Goal: Find specific page/section: Find specific page/section

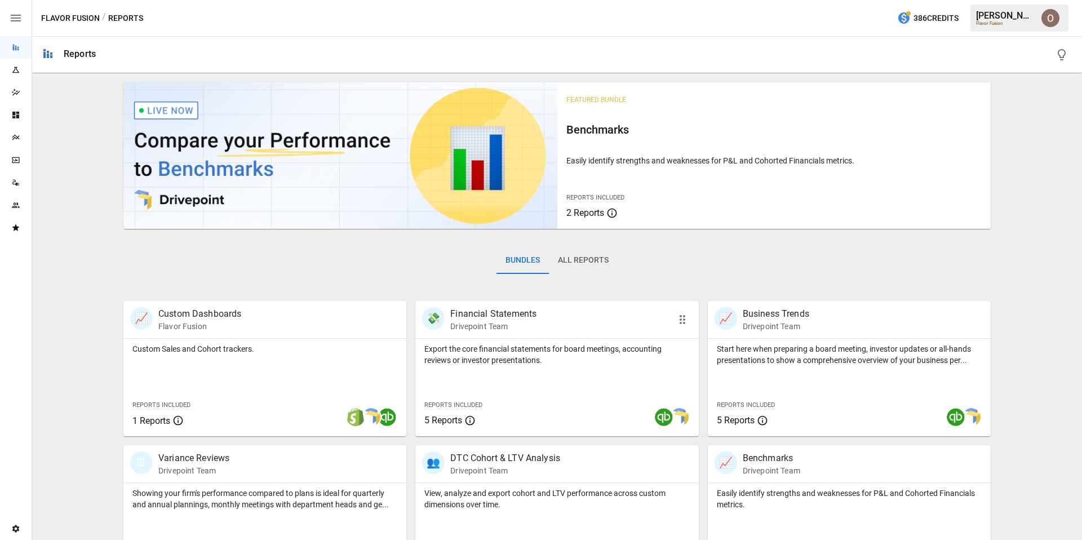
click at [585, 398] on div at bounding box center [616, 417] width 165 height 38
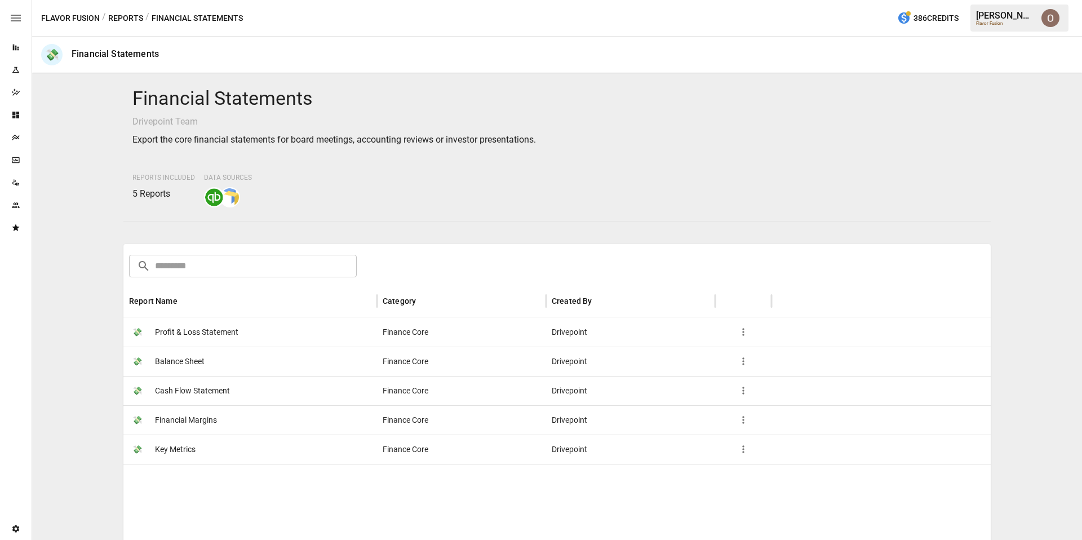
click at [211, 420] on span "Financial Margins" at bounding box center [186, 420] width 62 height 29
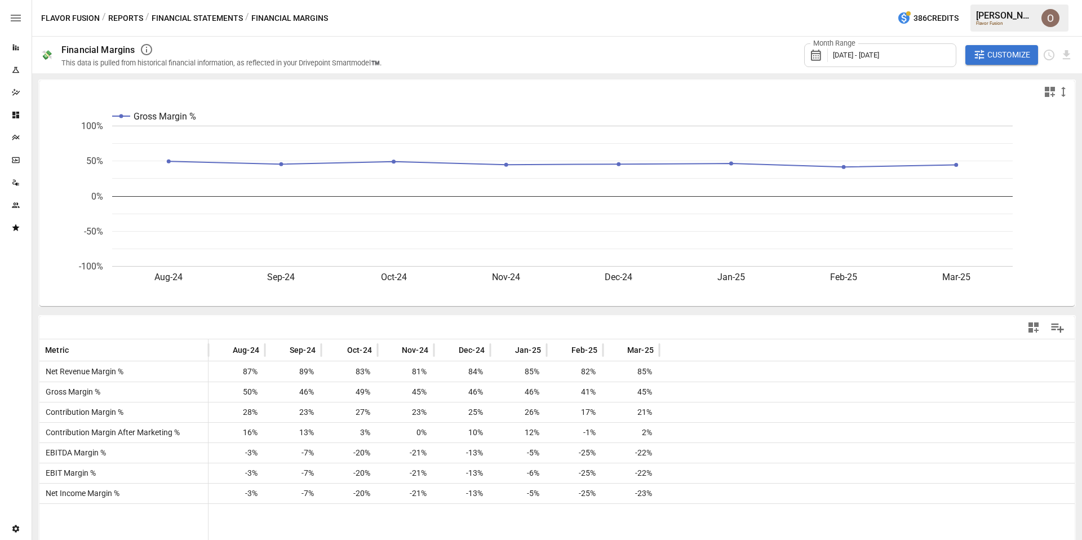
click at [132, 18] on button "Reports" at bounding box center [125, 18] width 35 height 14
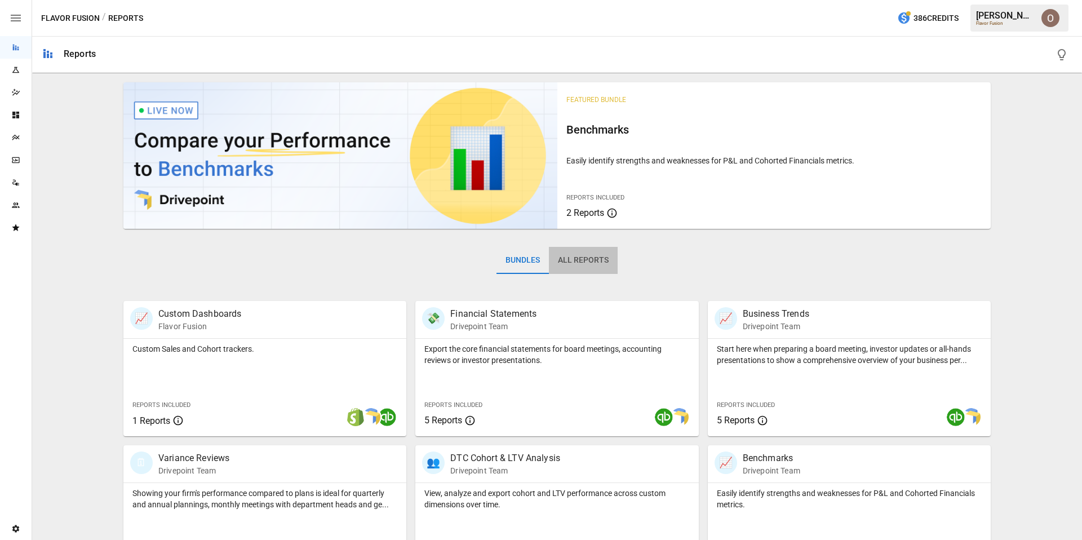
click at [592, 263] on button "All Reports" at bounding box center [583, 260] width 69 height 27
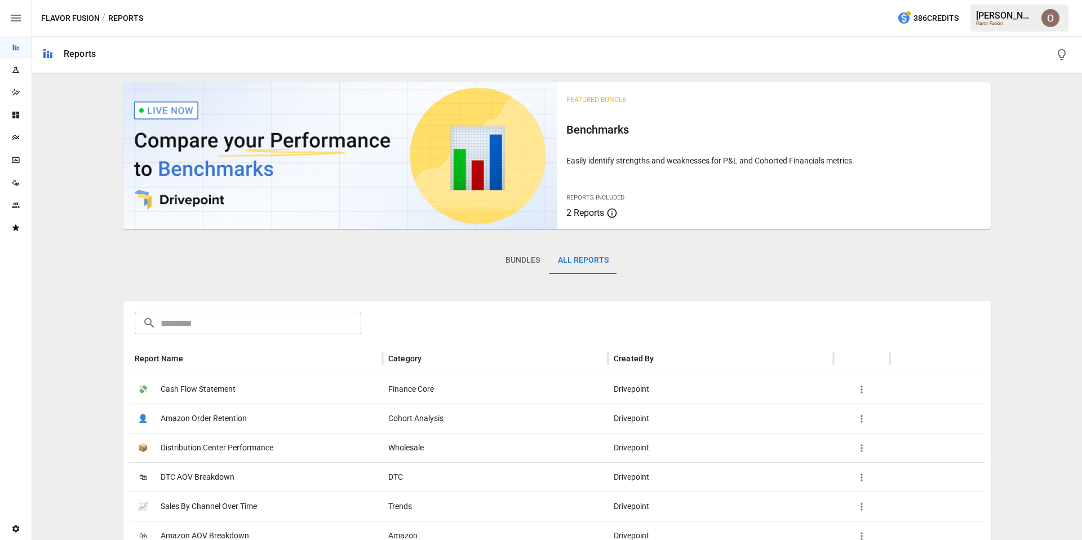
click at [232, 325] on input "text" at bounding box center [261, 323] width 201 height 23
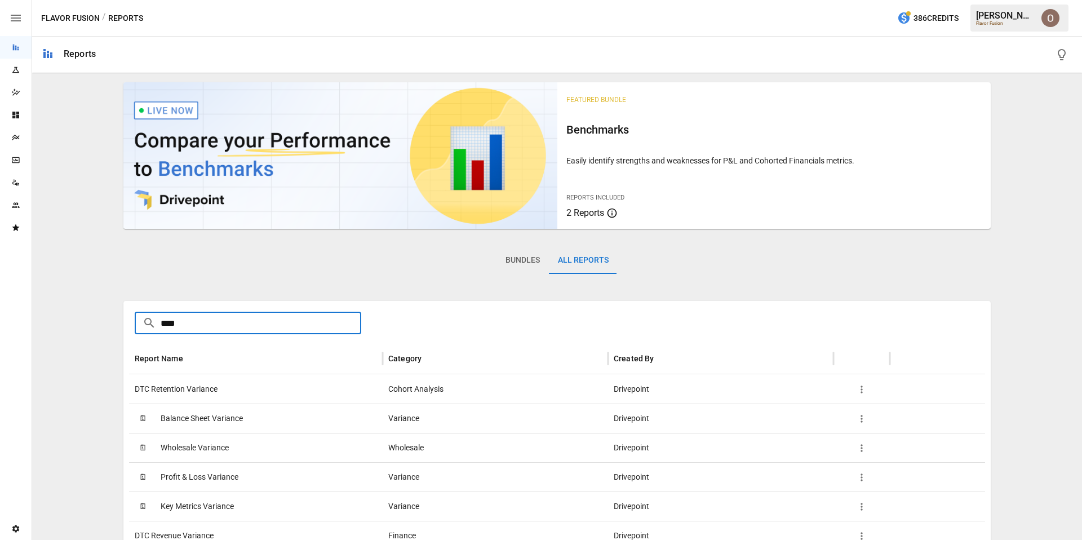
scroll to position [15, 0]
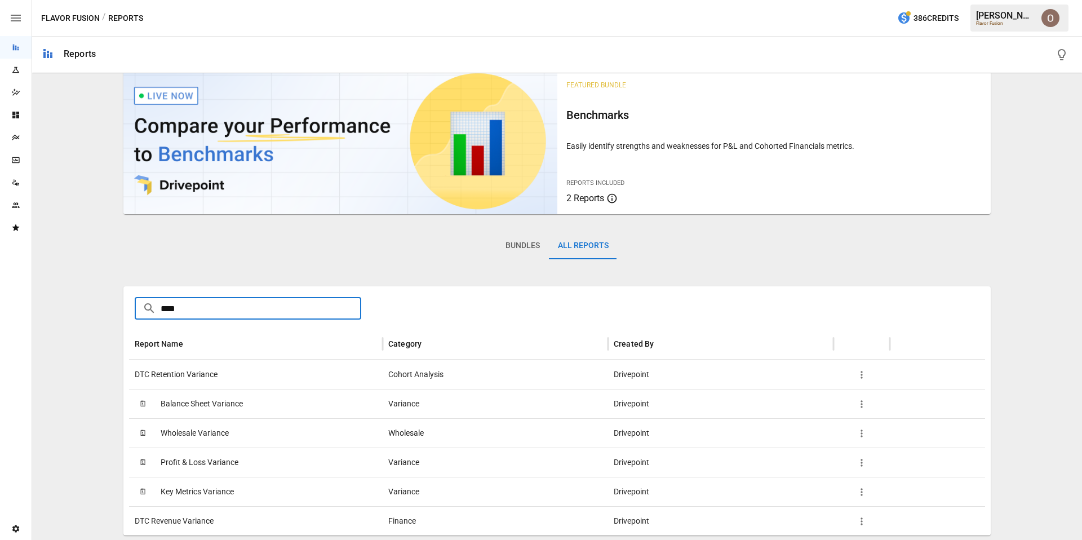
type input "****"
click at [198, 403] on span "Balance Sheet Variance" at bounding box center [202, 403] width 82 height 29
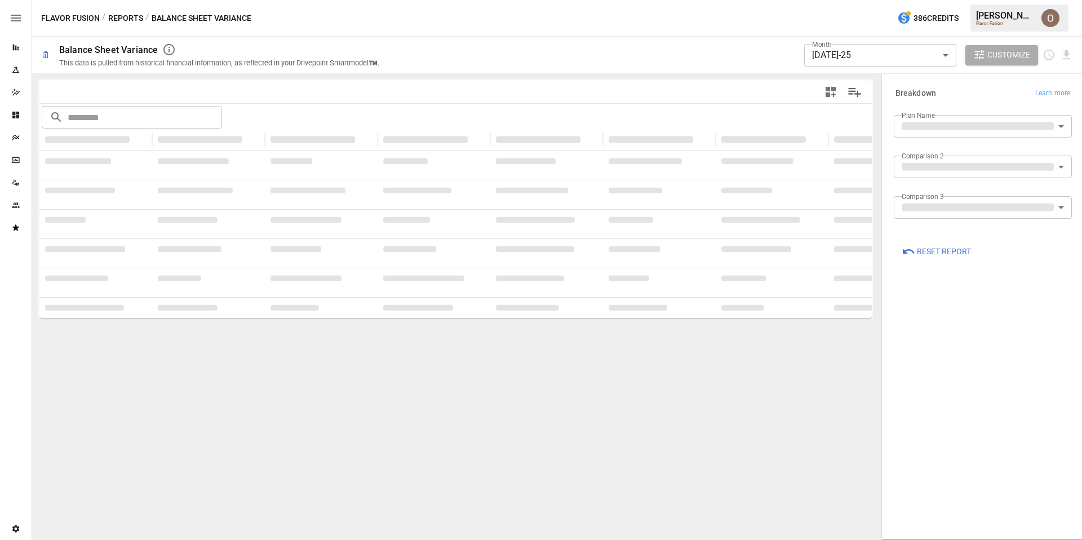
type input "**********"
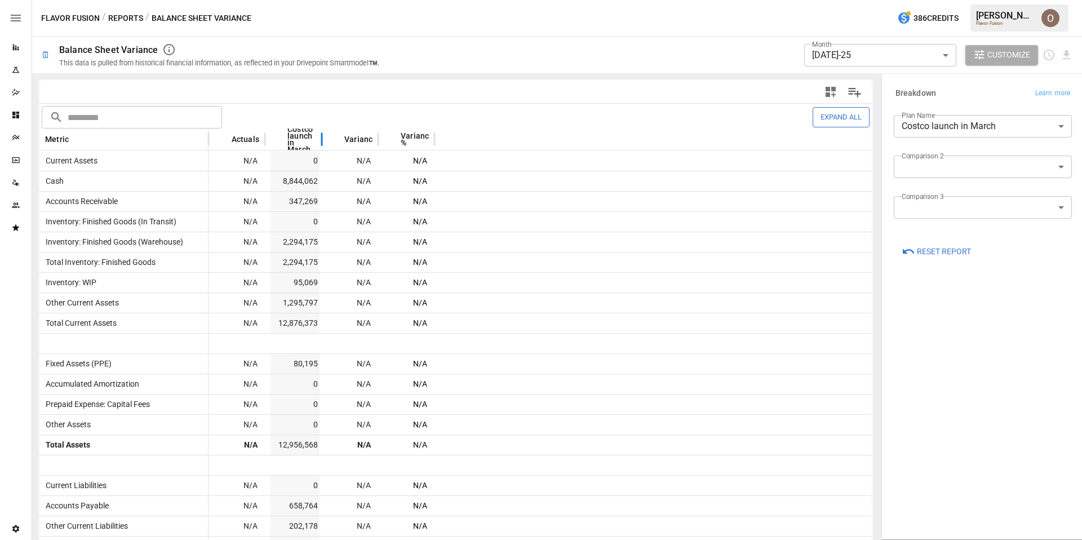
drag, startPoint x: 322, startPoint y: 139, endPoint x: 372, endPoint y: 139, distance: 50.2
click at [325, 139] on div at bounding box center [322, 139] width 6 height 22
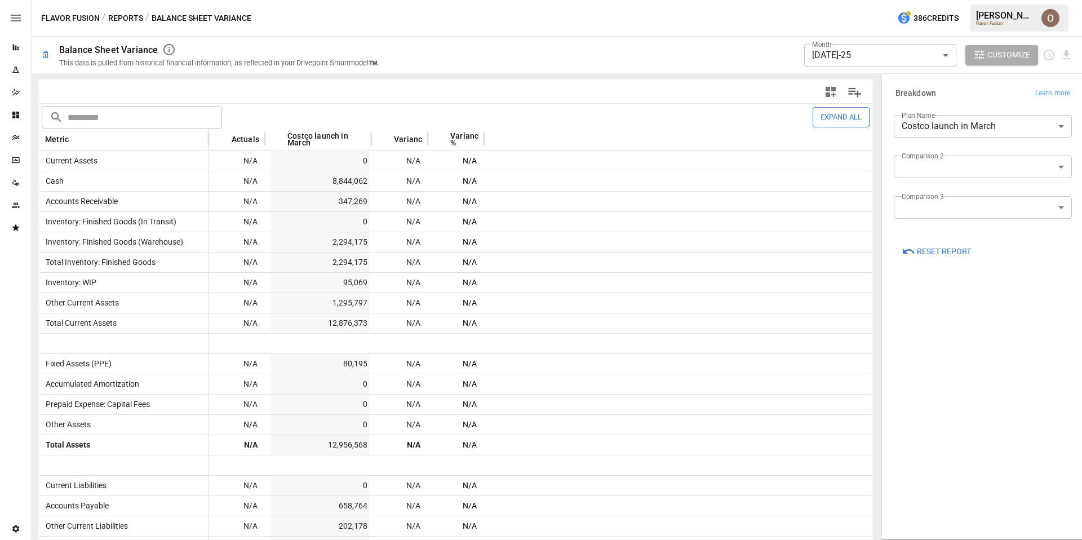
click at [117, 19] on button "Reports" at bounding box center [125, 18] width 35 height 14
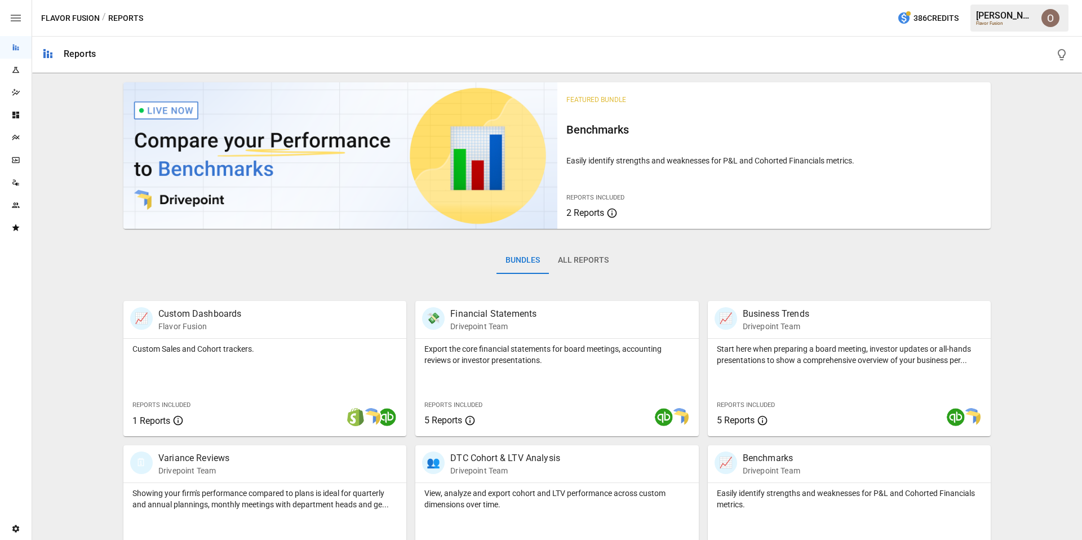
click at [578, 264] on button "All Reports" at bounding box center [583, 260] width 69 height 27
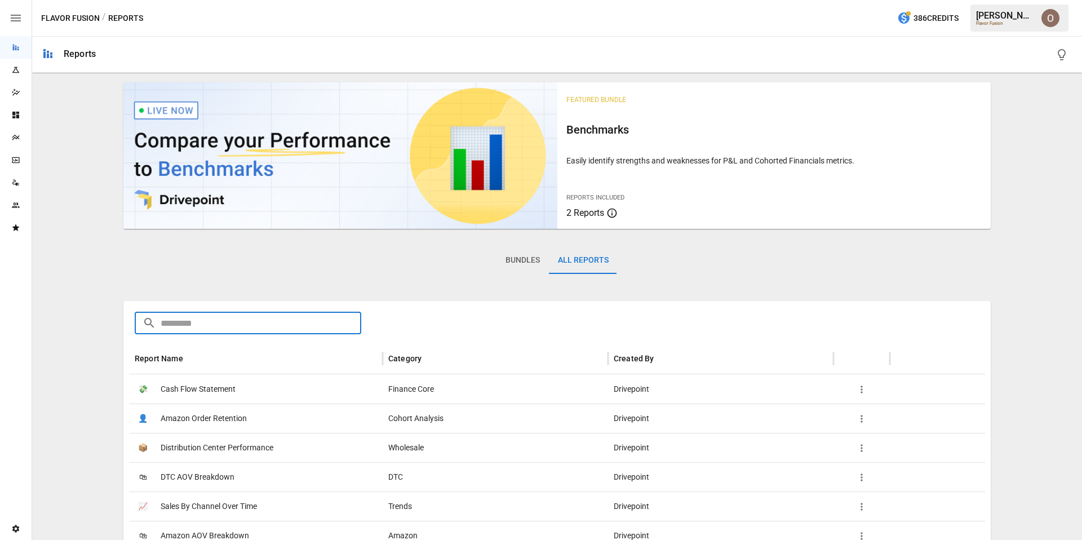
click at [218, 316] on input "text" at bounding box center [261, 323] width 201 height 23
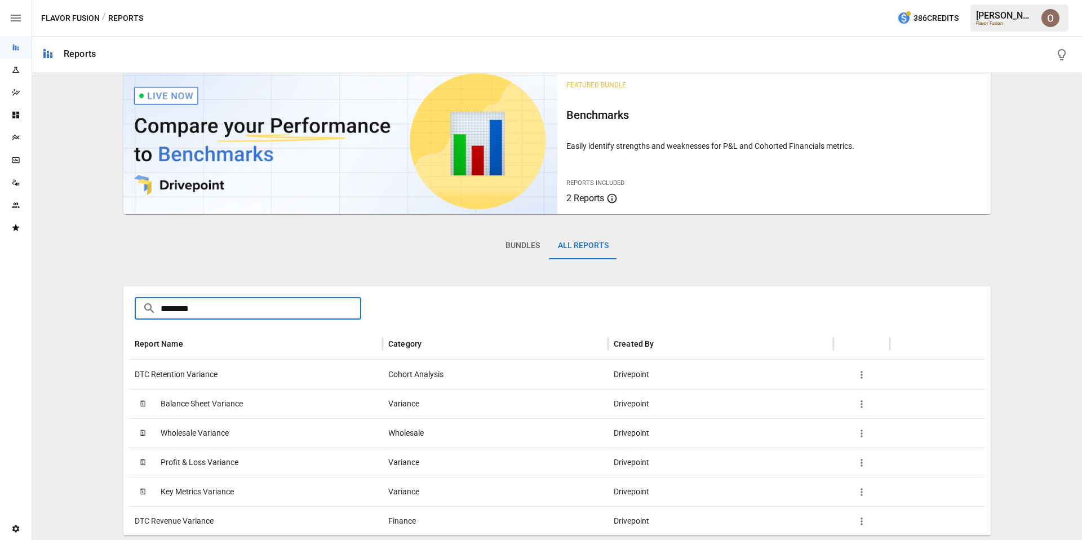
type input "********"
click at [203, 468] on span "Profit & Loss Variance" at bounding box center [200, 462] width 78 height 29
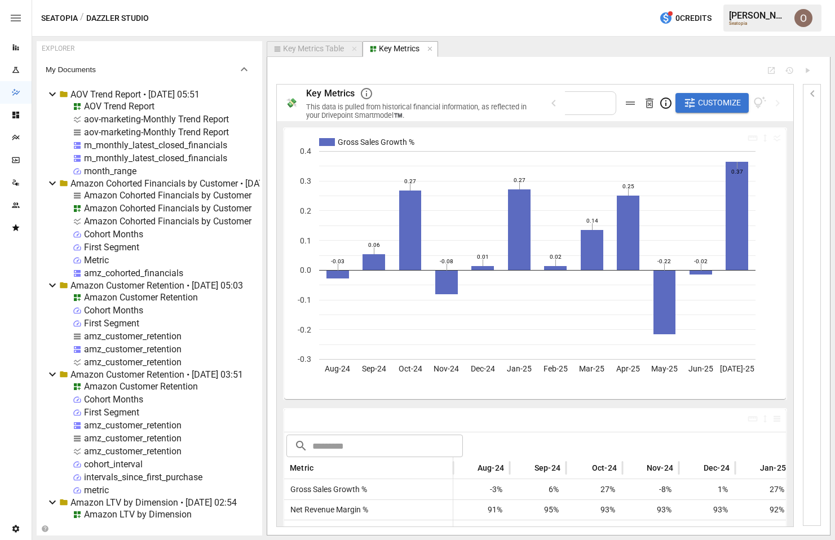
scroll to position [7674, 0]
